Goal: Task Accomplishment & Management: Manage account settings

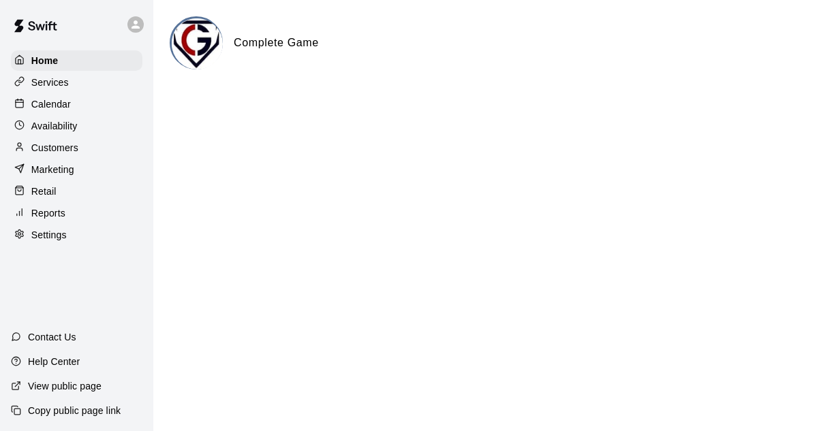
click at [45, 107] on p "Calendar" at bounding box center [51, 104] width 40 height 14
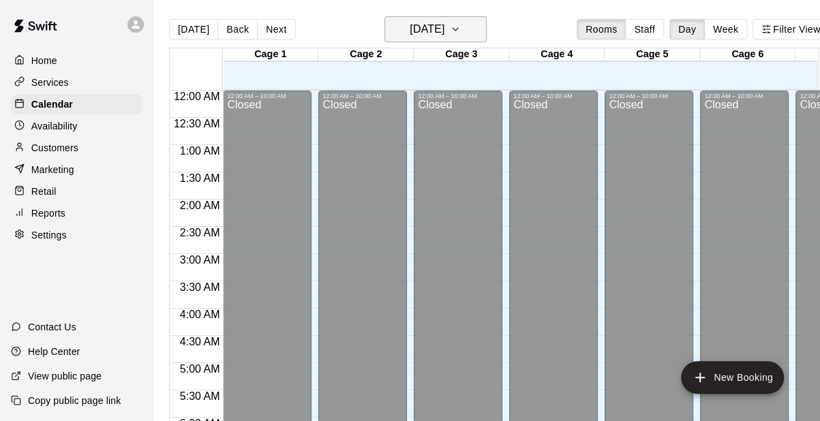
scroll to position [672, 0]
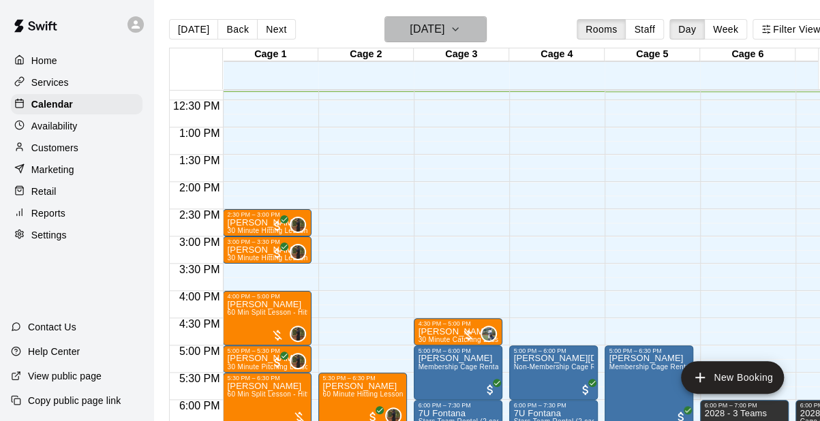
click at [444, 33] on h6 "[DATE]" at bounding box center [426, 29] width 35 height 19
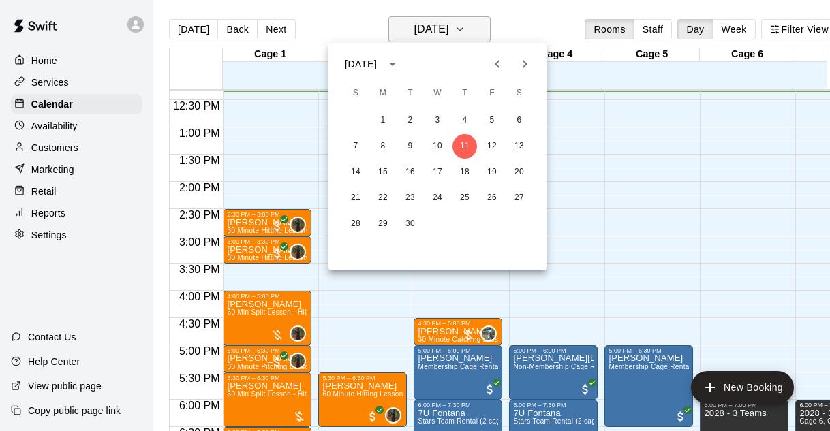
click at [452, 33] on div at bounding box center [415, 215] width 830 height 431
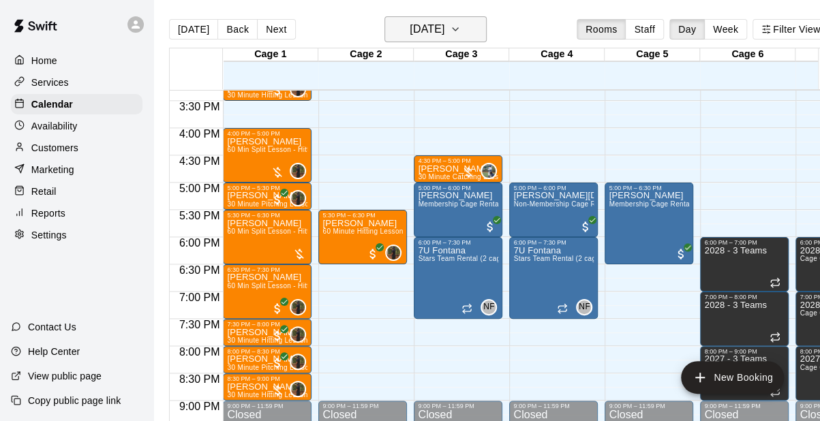
scroll to position [835, 0]
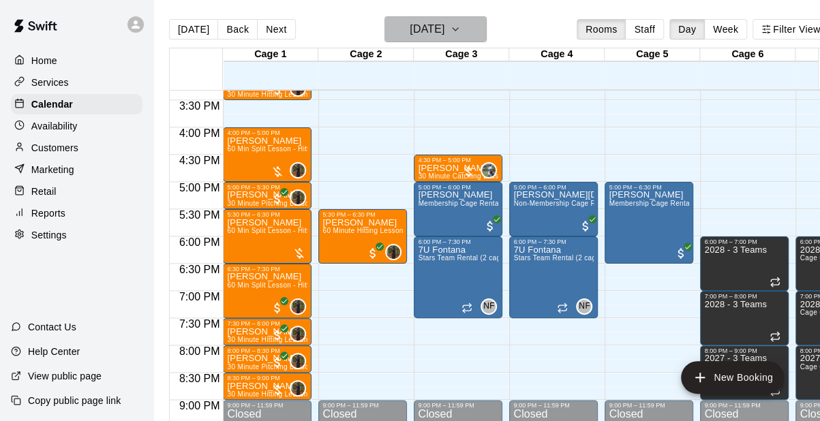
click at [444, 31] on h6 "[DATE]" at bounding box center [426, 29] width 35 height 19
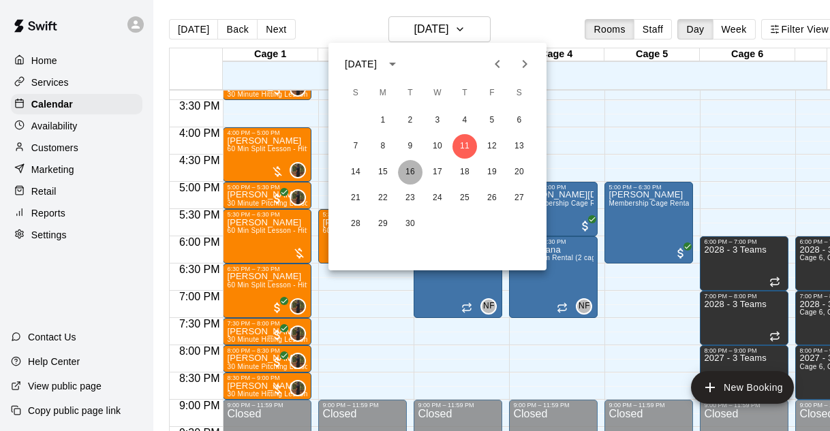
click at [413, 176] on button "16" at bounding box center [410, 172] width 25 height 25
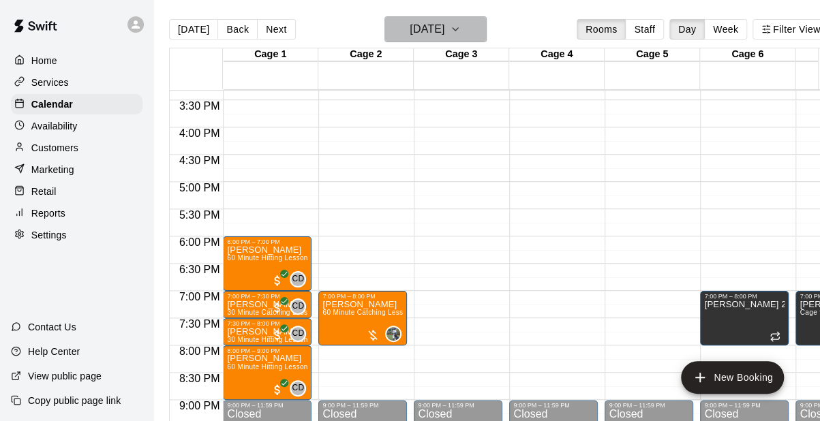
click at [461, 29] on icon "button" at bounding box center [455, 29] width 11 height 16
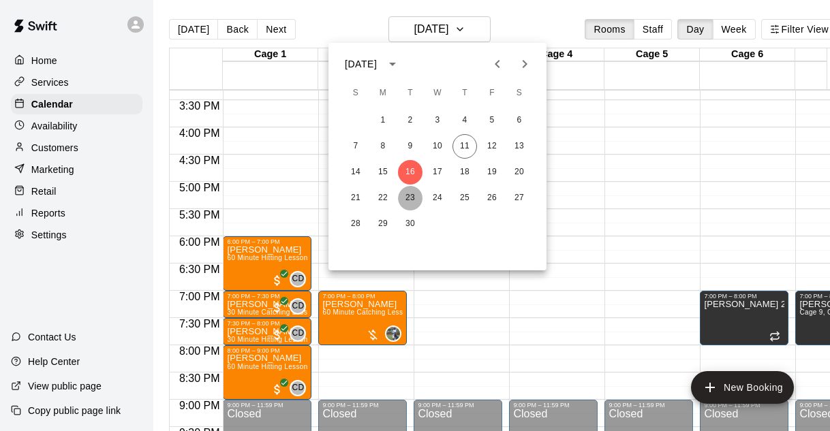
click at [411, 202] on button "23" at bounding box center [410, 198] width 25 height 25
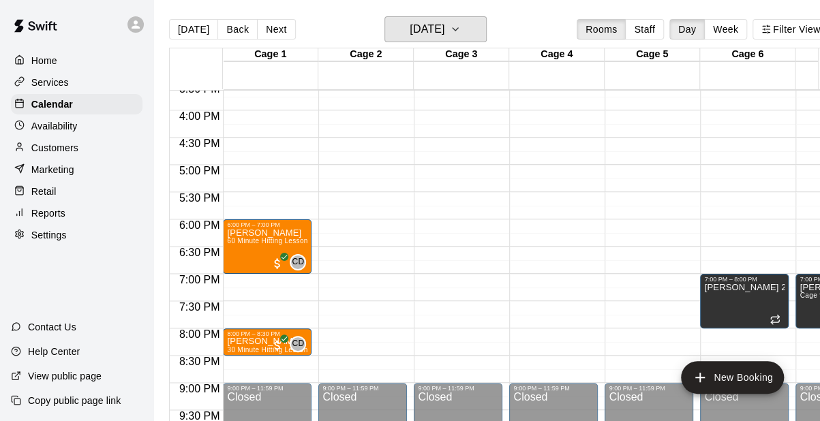
scroll to position [861, 0]
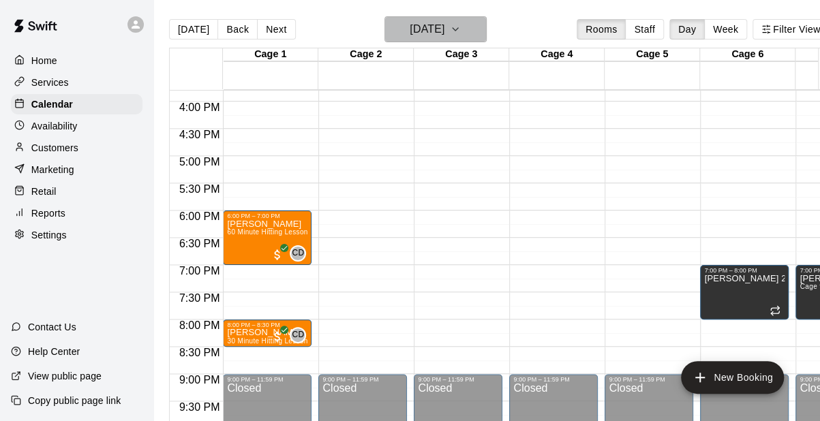
click at [444, 32] on h6 "[DATE]" at bounding box center [426, 29] width 35 height 19
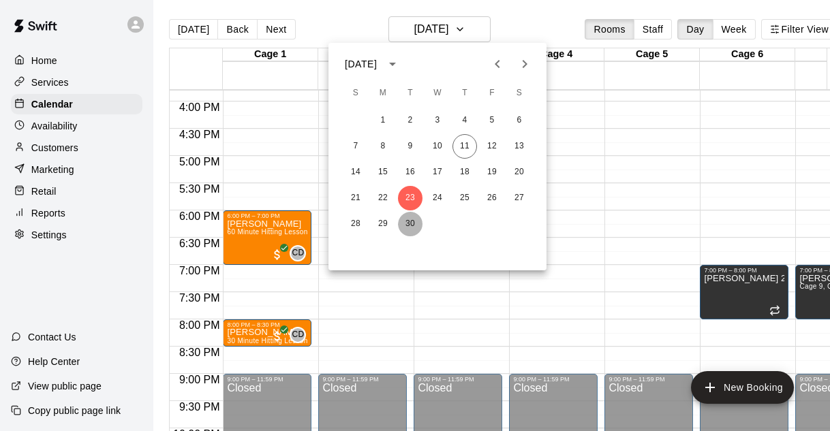
click at [412, 223] on button "30" at bounding box center [410, 224] width 25 height 25
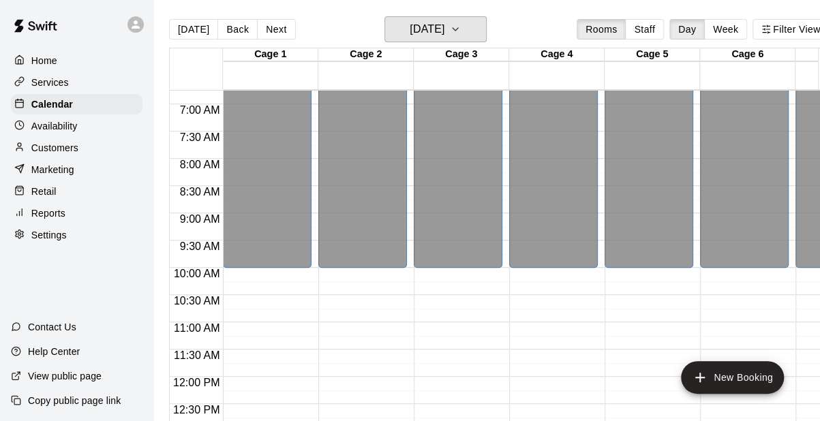
scroll to position [368, 0]
click at [183, 29] on button "[DATE]" at bounding box center [193, 29] width 49 height 20
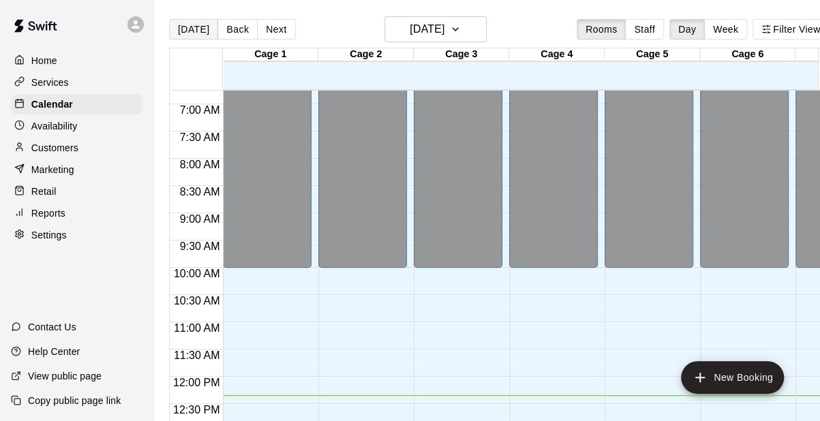
click at [183, 29] on button "[DATE]" at bounding box center [193, 29] width 49 height 20
